Goal: Find specific page/section: Find specific page/section

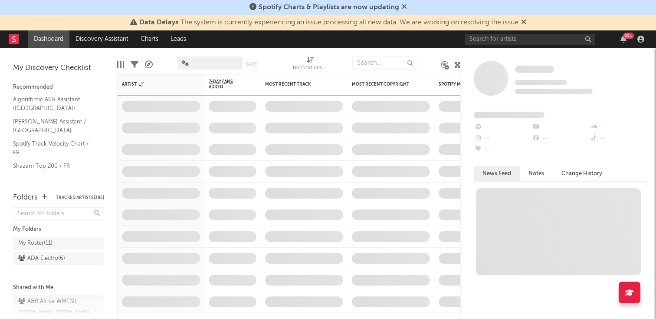
click at [402, 3] on icon at bounding box center [404, 6] width 5 height 7
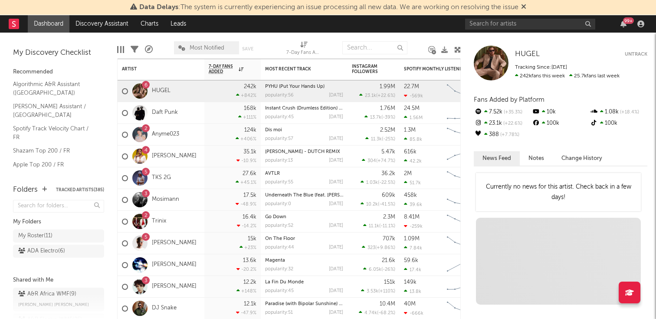
click at [524, 4] on icon at bounding box center [523, 6] width 5 height 7
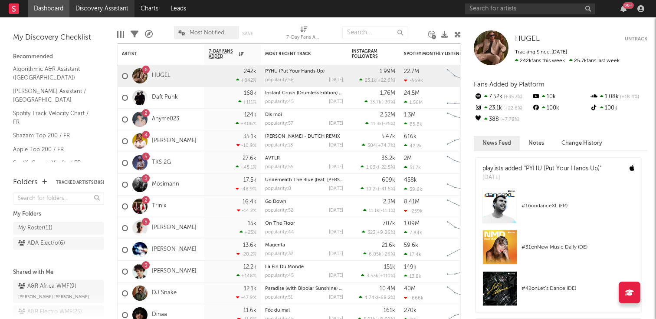
click at [99, 5] on link "Discovery Assistant" at bounding box center [101, 8] width 65 height 17
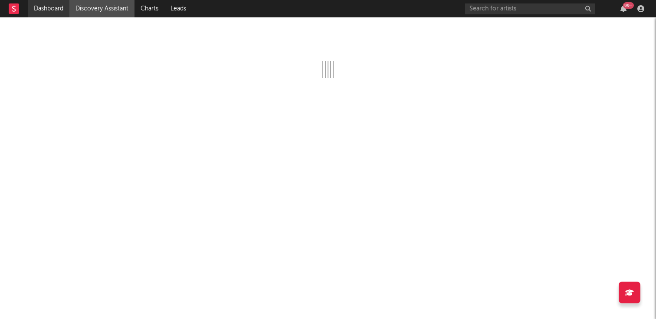
click at [55, 12] on link "Dashboard" at bounding box center [49, 8] width 42 height 17
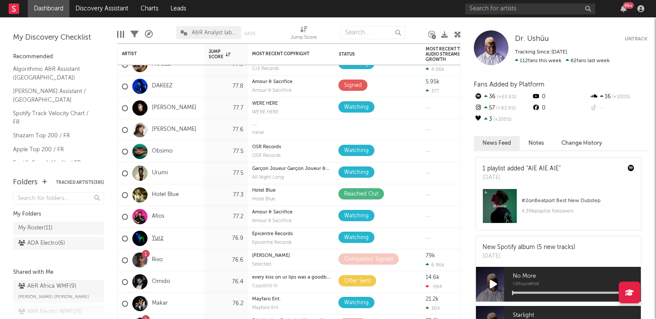
click at [161, 237] on link "Yurz" at bounding box center [158, 237] width 12 height 7
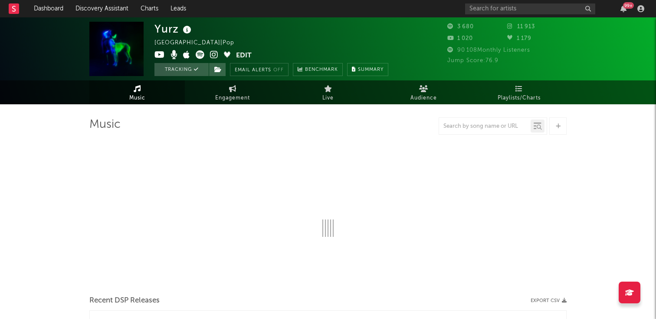
select select "1w"
